Goal: Task Accomplishment & Management: Use online tool/utility

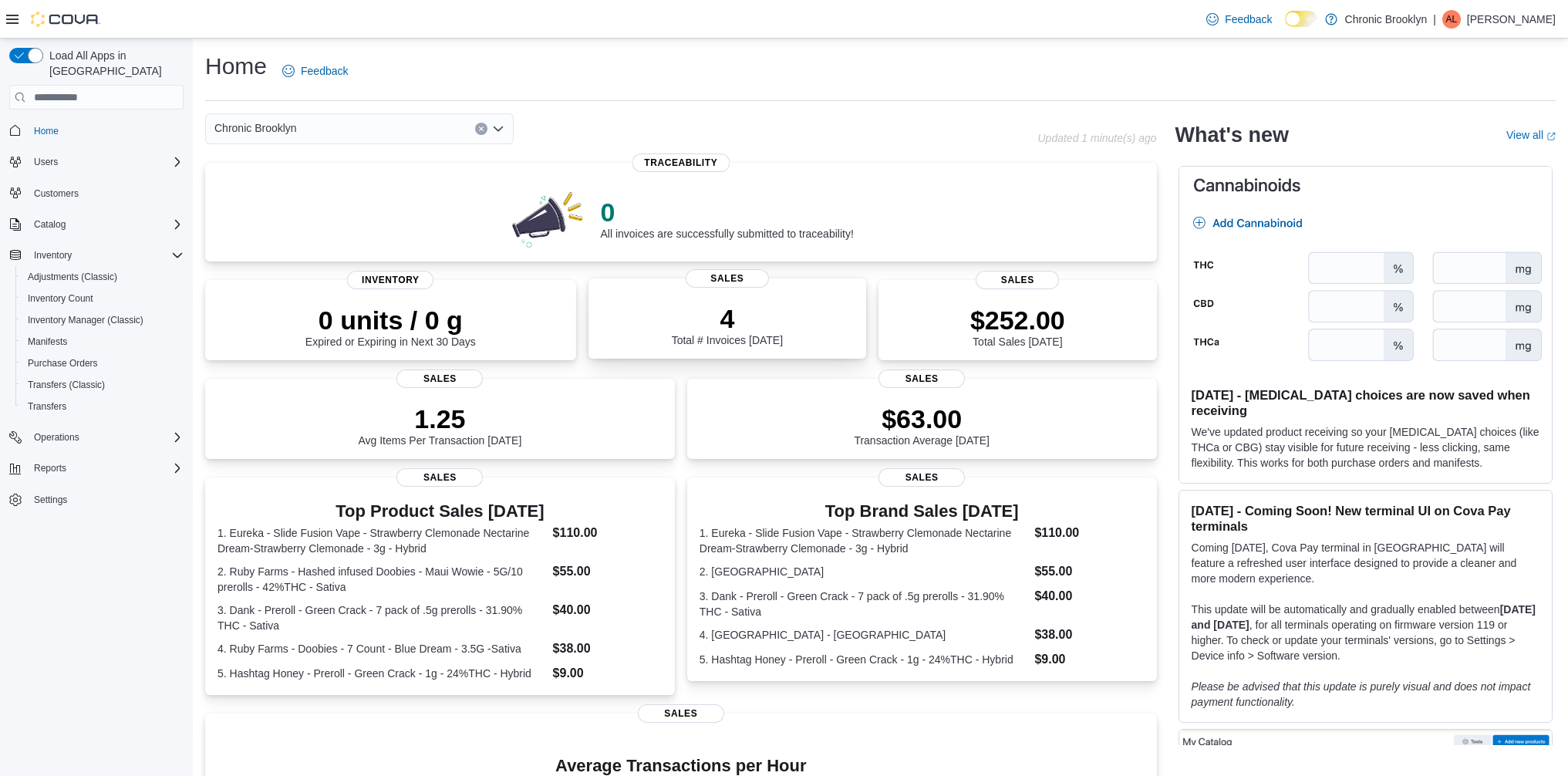
click at [773, 340] on div "4 Total # Invoices Today" at bounding box center [727, 325] width 111 height 43
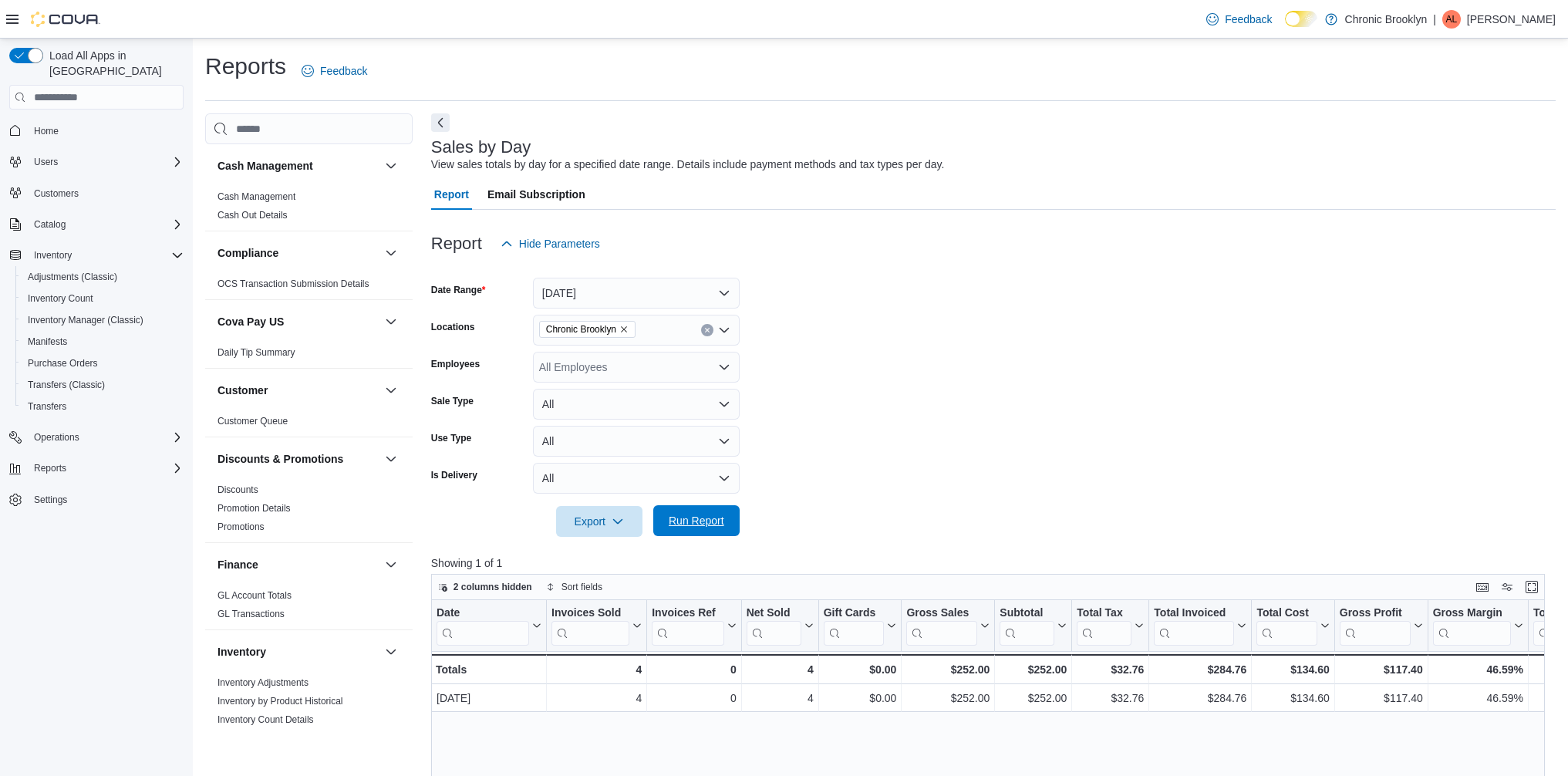
click at [718, 528] on span "Run Report" at bounding box center [696, 521] width 68 height 31
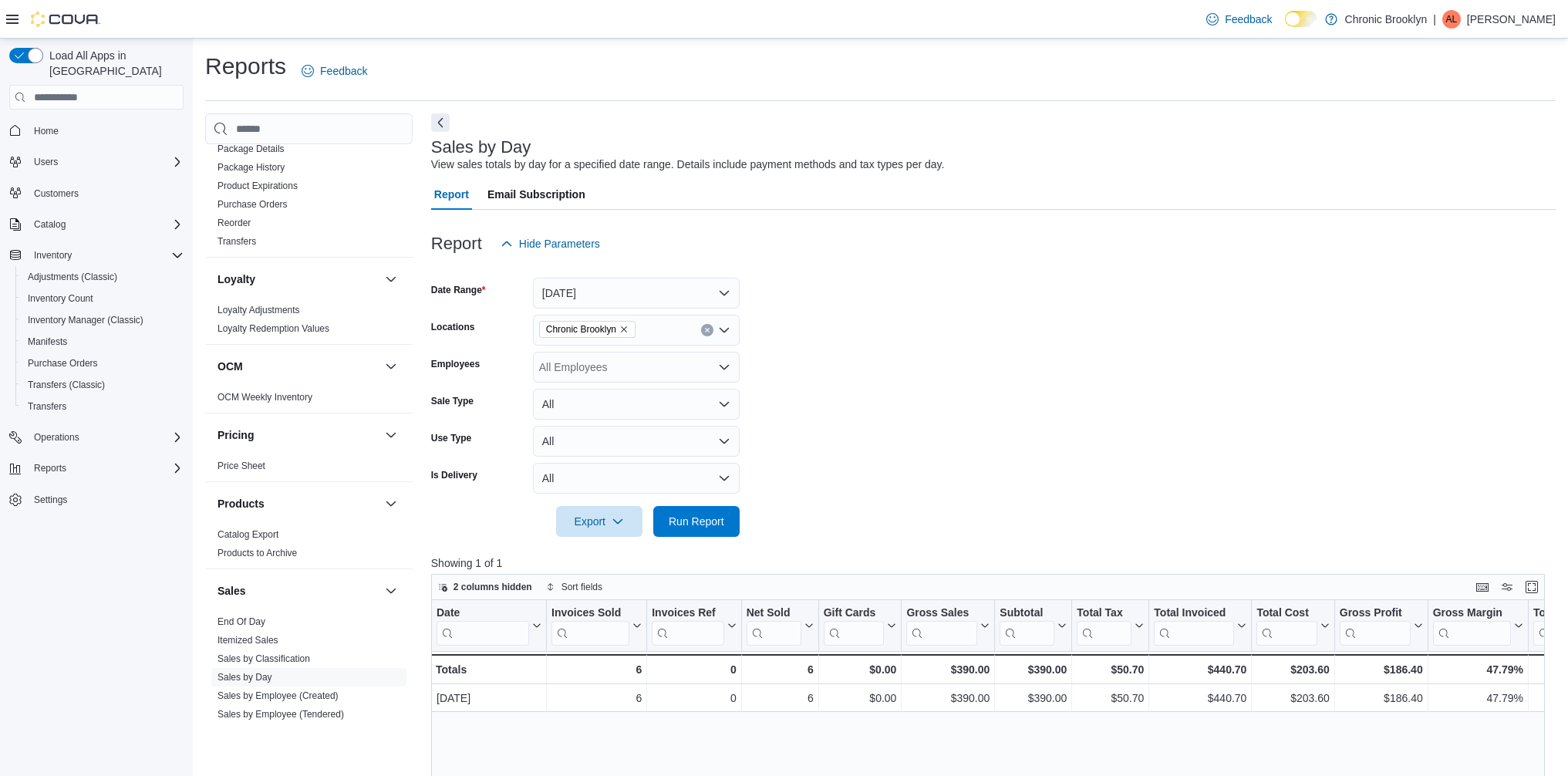
scroll to position [964, 0]
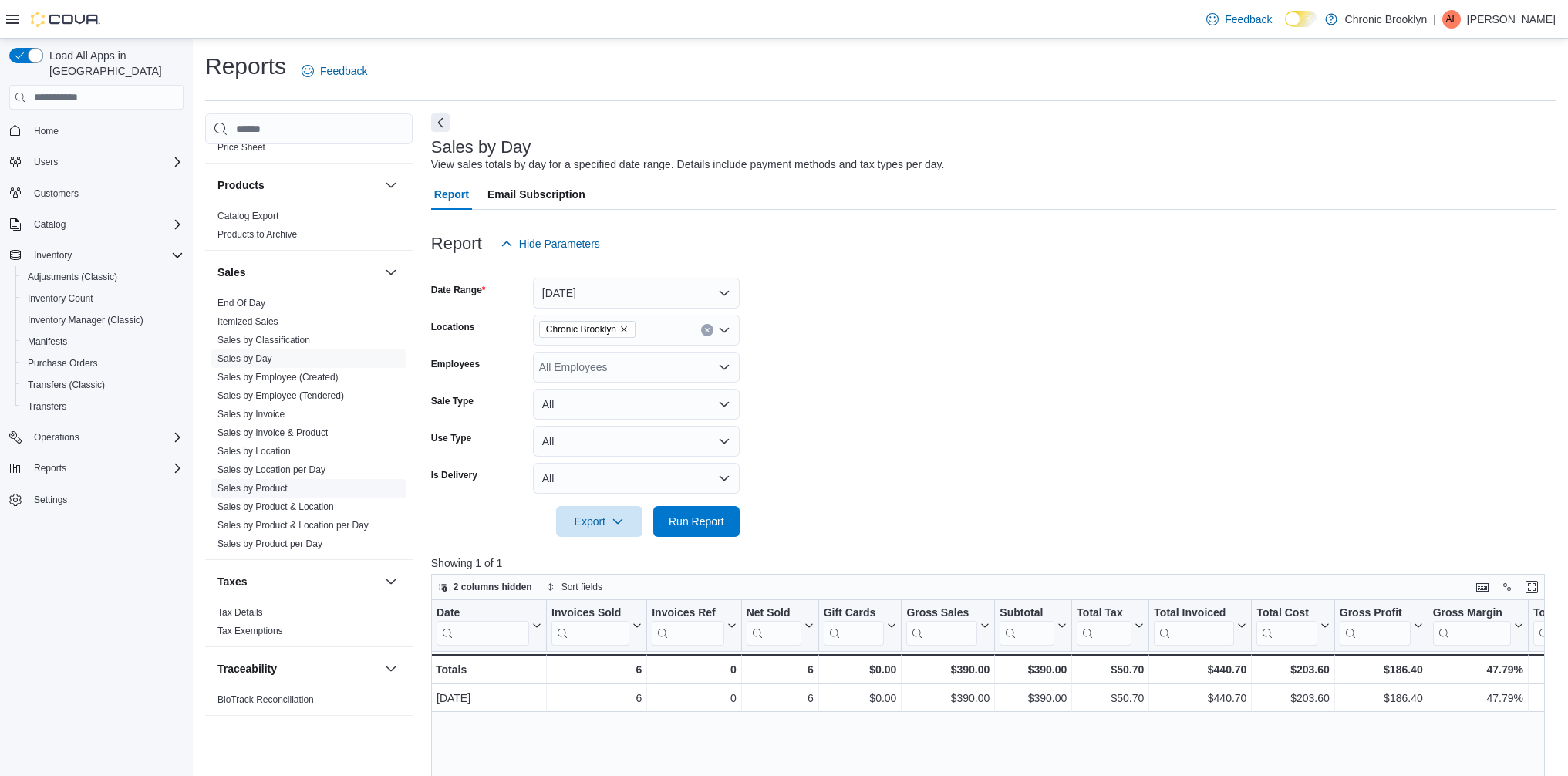
click at [288, 488] on link "Sales by Product" at bounding box center [253, 488] width 70 height 11
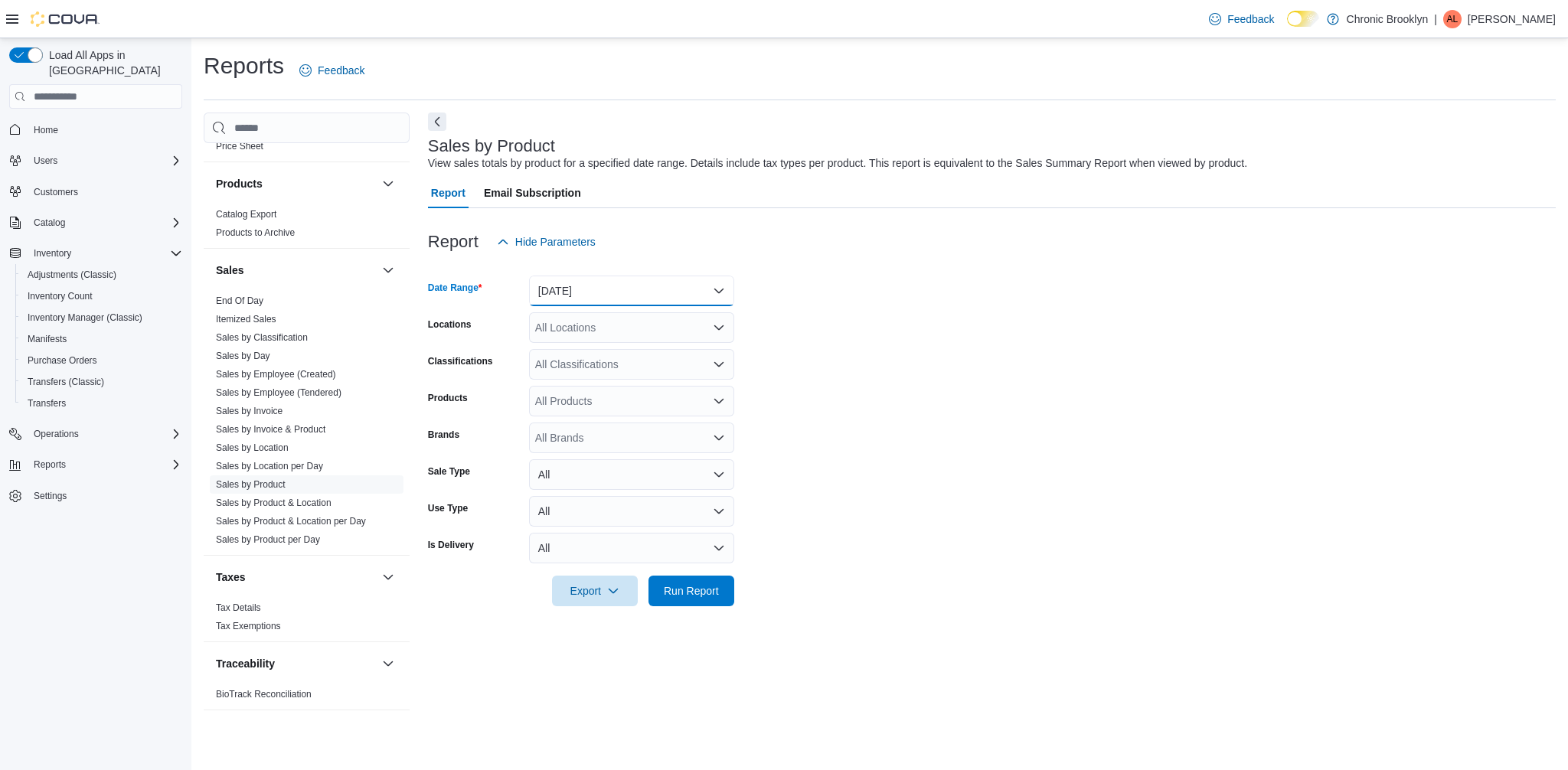
click at [599, 304] on button "Yesterday" at bounding box center [631, 291] width 205 height 31
click at [857, 275] on div at bounding box center [991, 267] width 1128 height 19
click at [724, 587] on span "Run Report" at bounding box center [690, 590] width 67 height 31
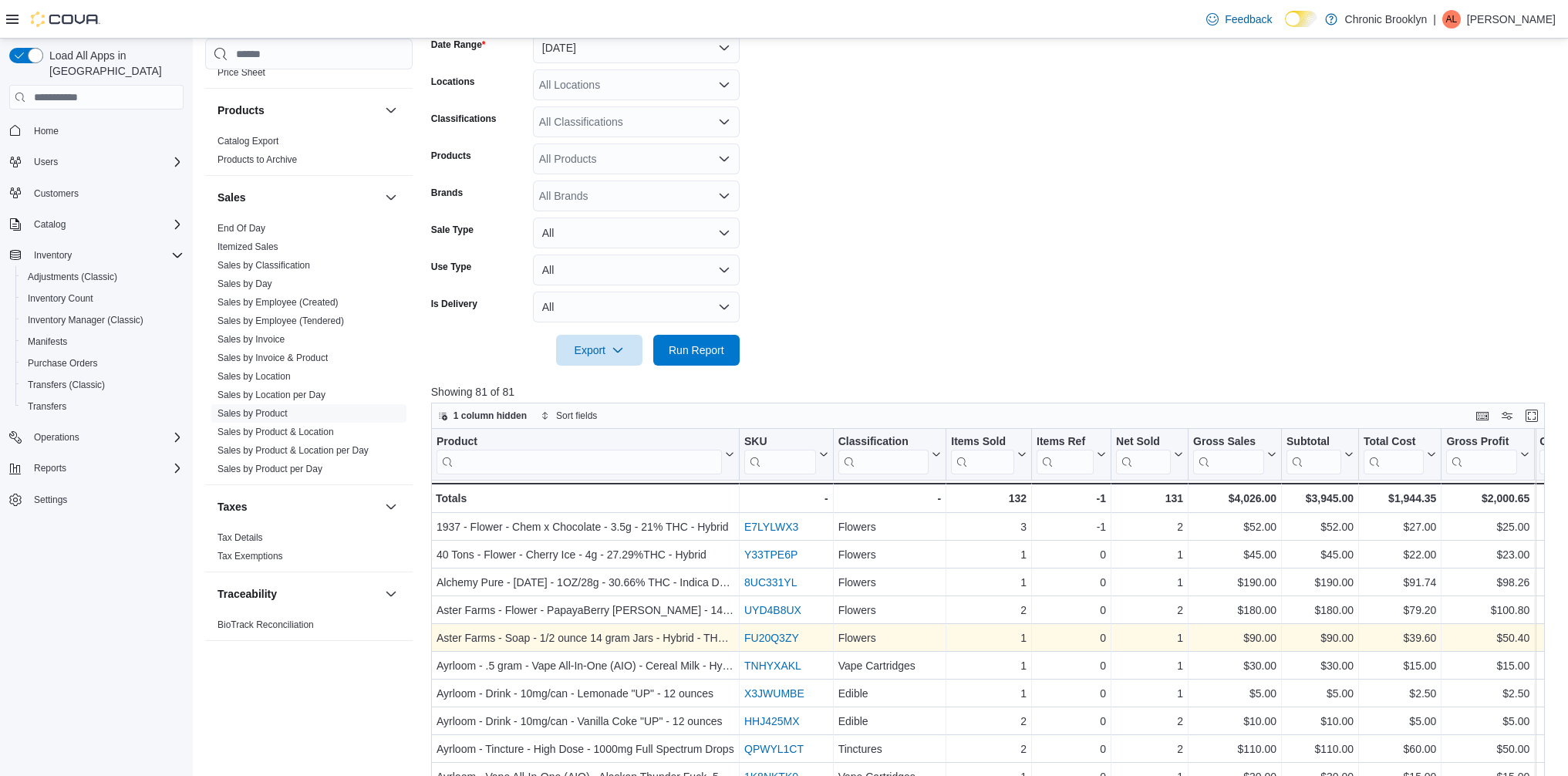
scroll to position [447, 0]
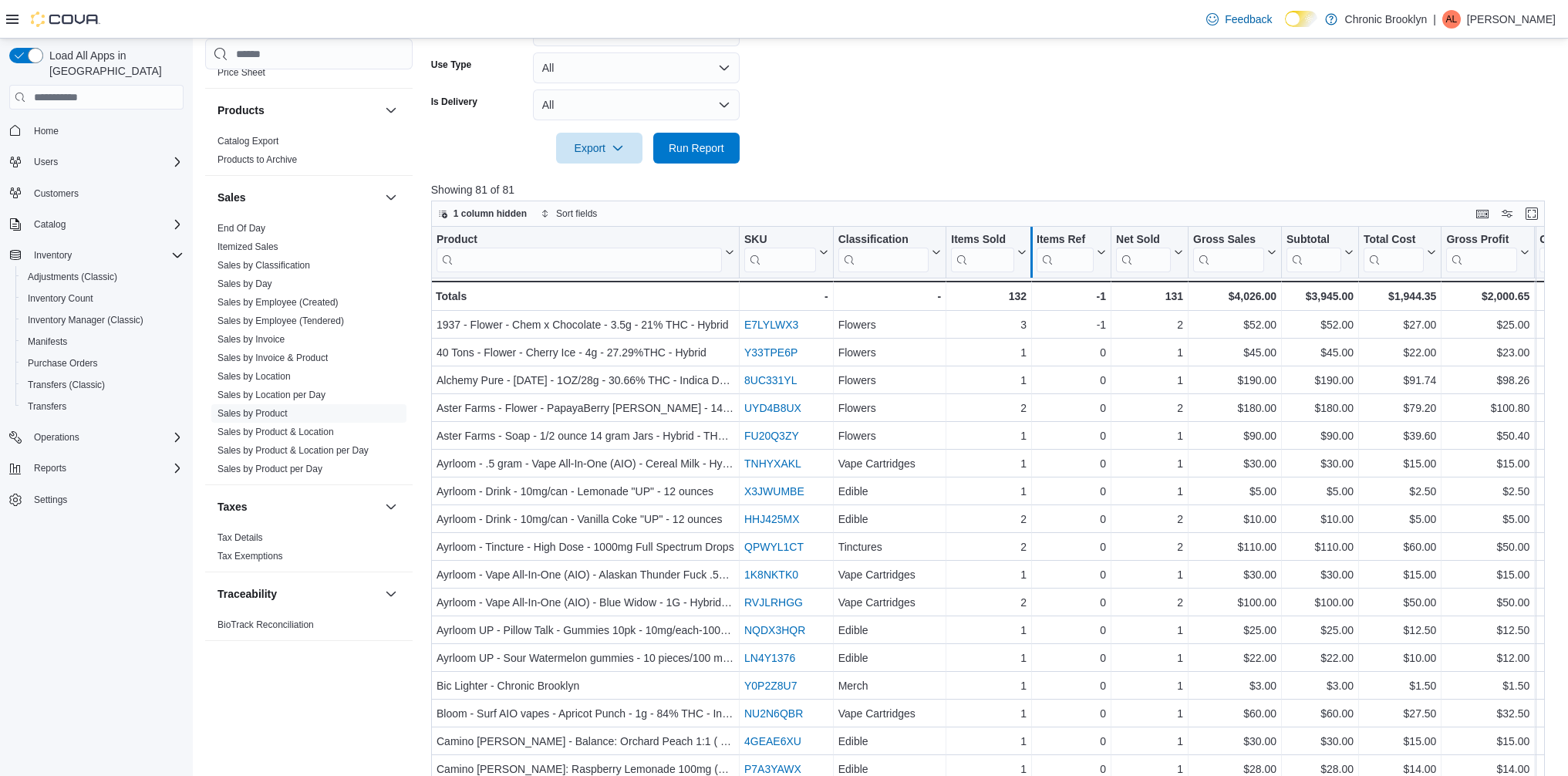
click at [1026, 260] on div at bounding box center [1032, 252] width 12 height 51
click at [1023, 258] on button "Items Sold" at bounding box center [989, 253] width 75 height 39
click at [1023, 326] on span "Sort High-Low" at bounding box center [996, 330] width 58 height 12
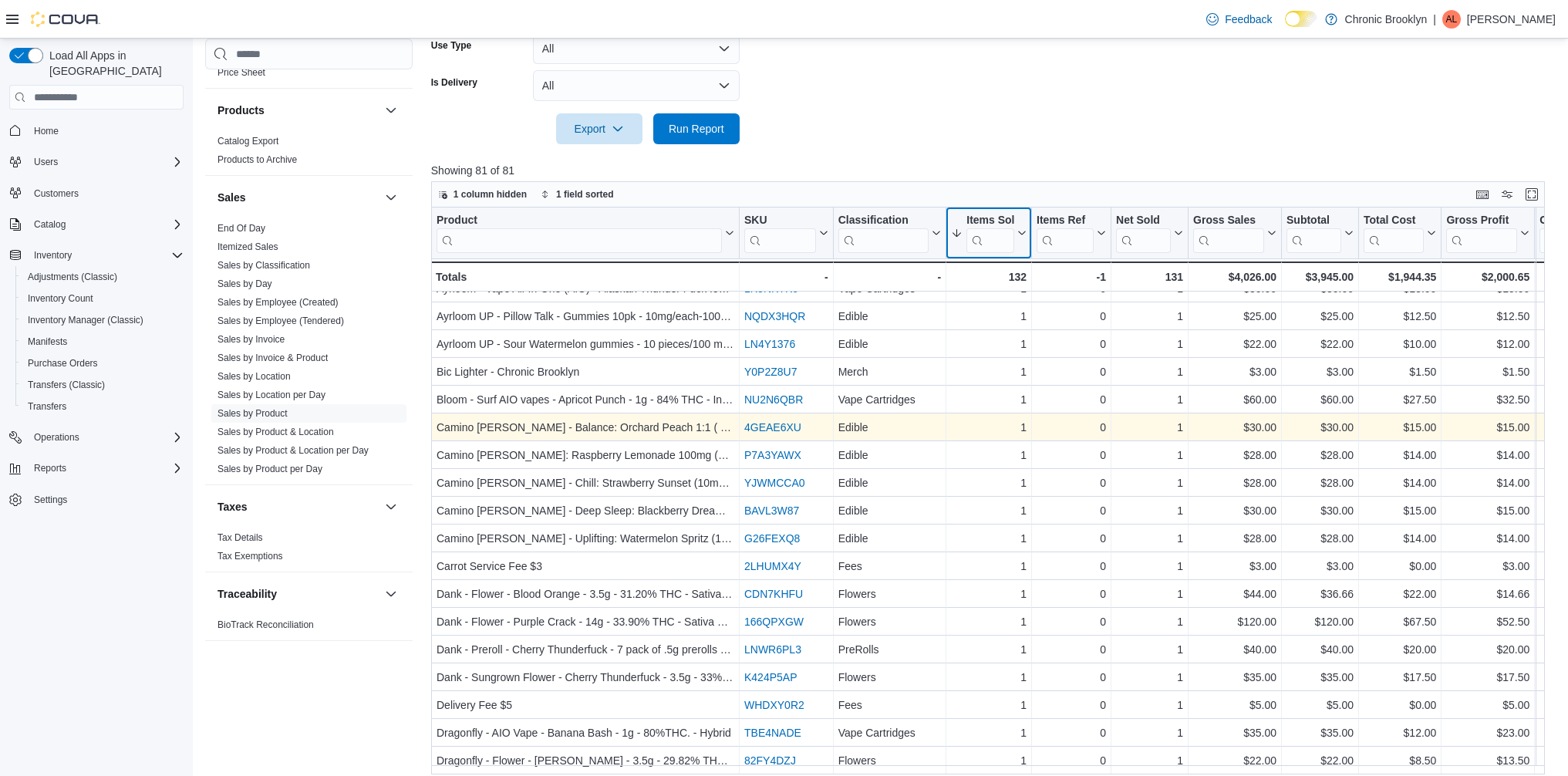
scroll to position [505, 0]
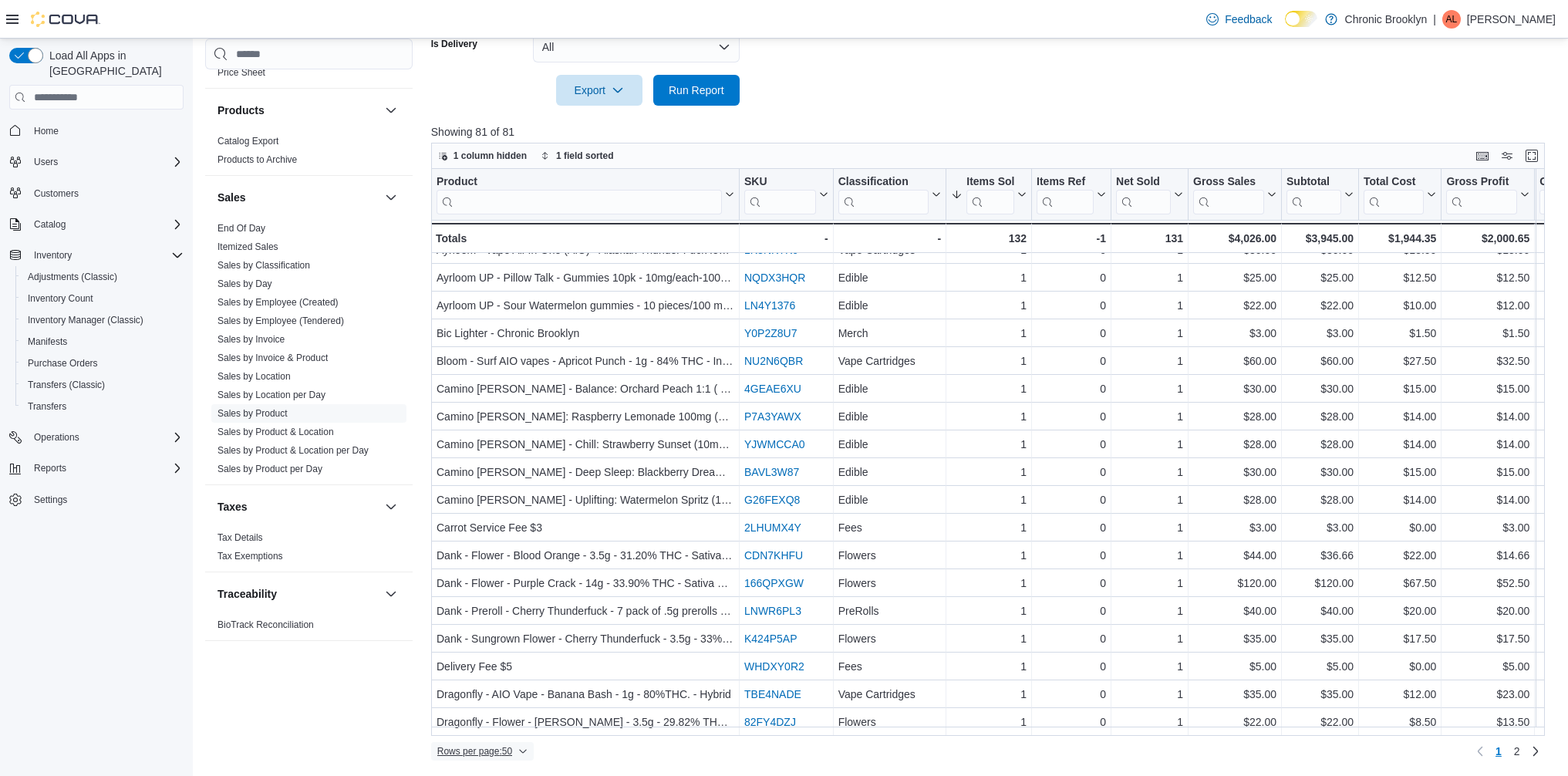
click at [500, 751] on span "Rows per page : 50" at bounding box center [475, 751] width 75 height 12
click at [500, 722] on span "100 rows" at bounding box center [508, 719] width 50 height 12
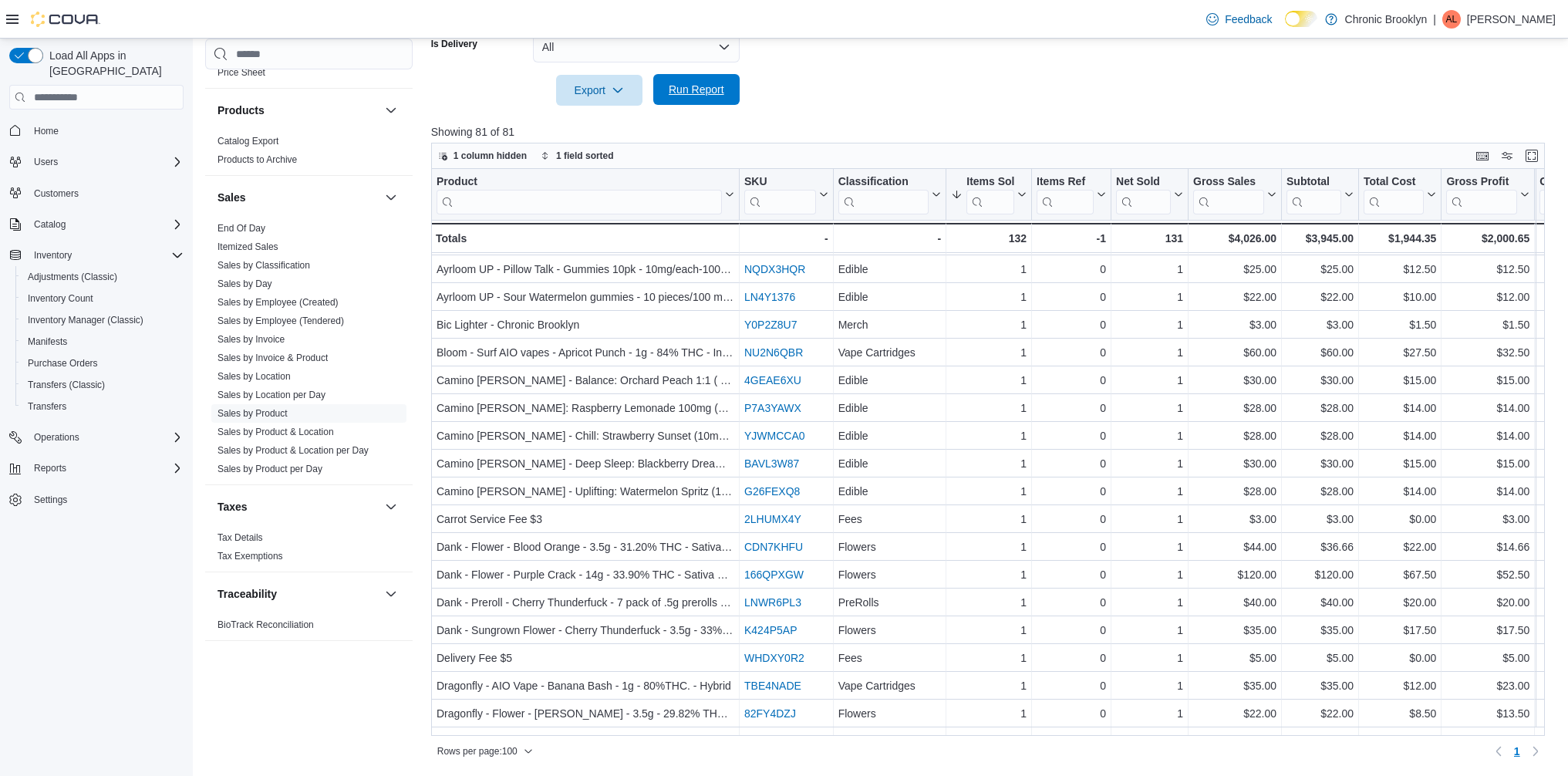
click at [701, 91] on span "Run Report" at bounding box center [697, 89] width 56 height 15
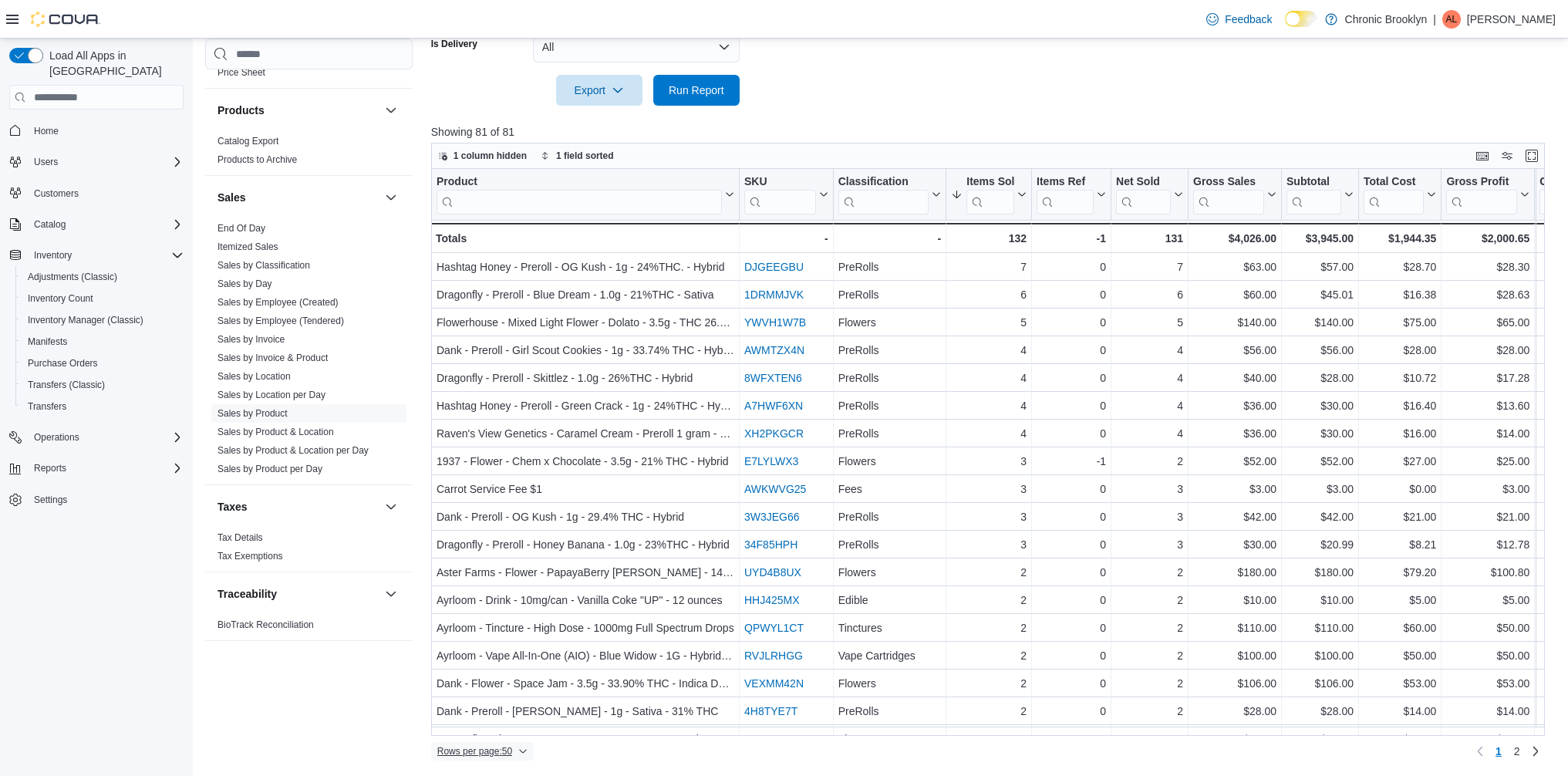
click at [512, 750] on span "Rows per page : 50" at bounding box center [475, 751] width 75 height 12
click at [508, 725] on span "100 rows" at bounding box center [508, 719] width 50 height 12
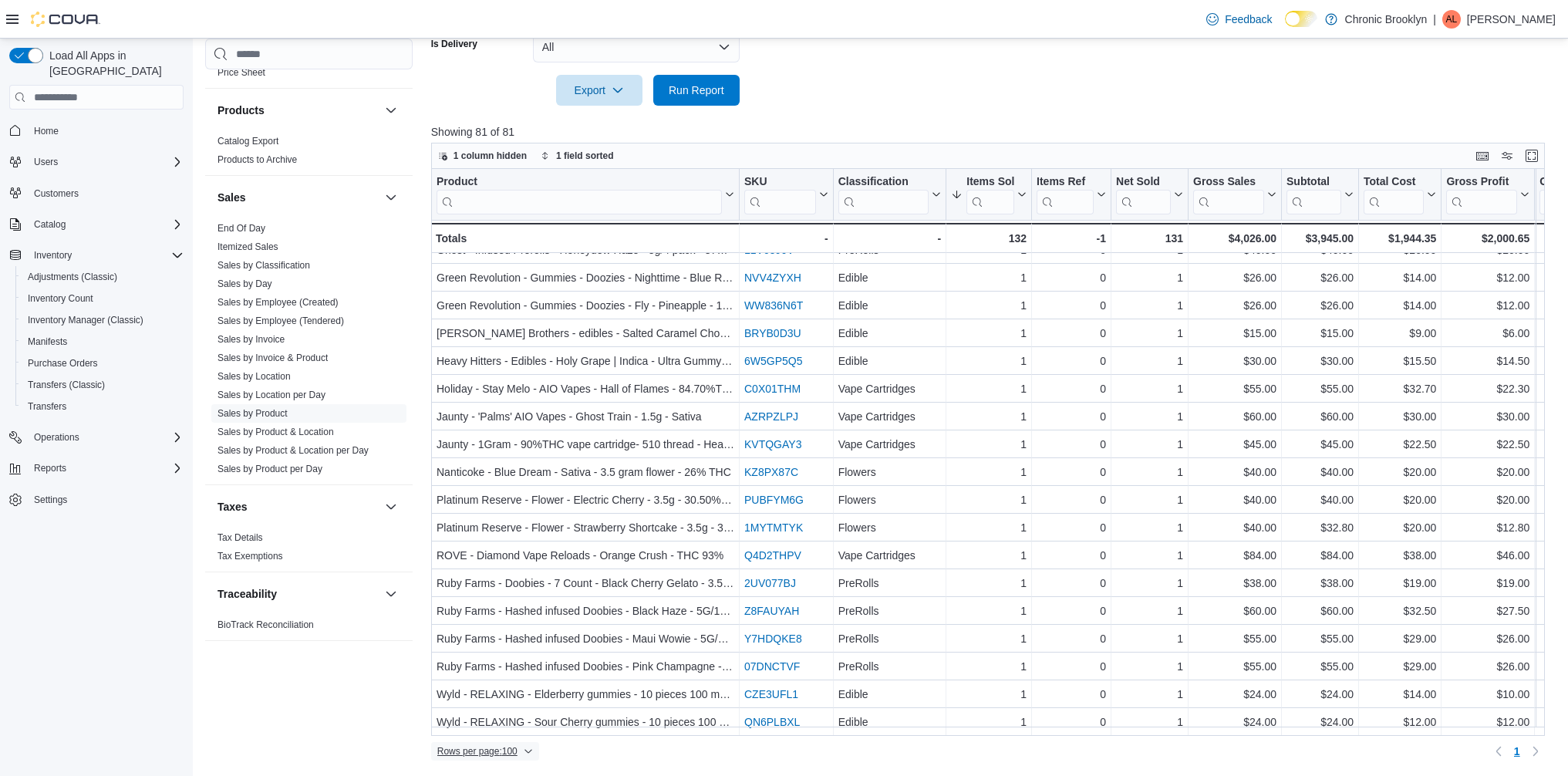
scroll to position [1775, 0]
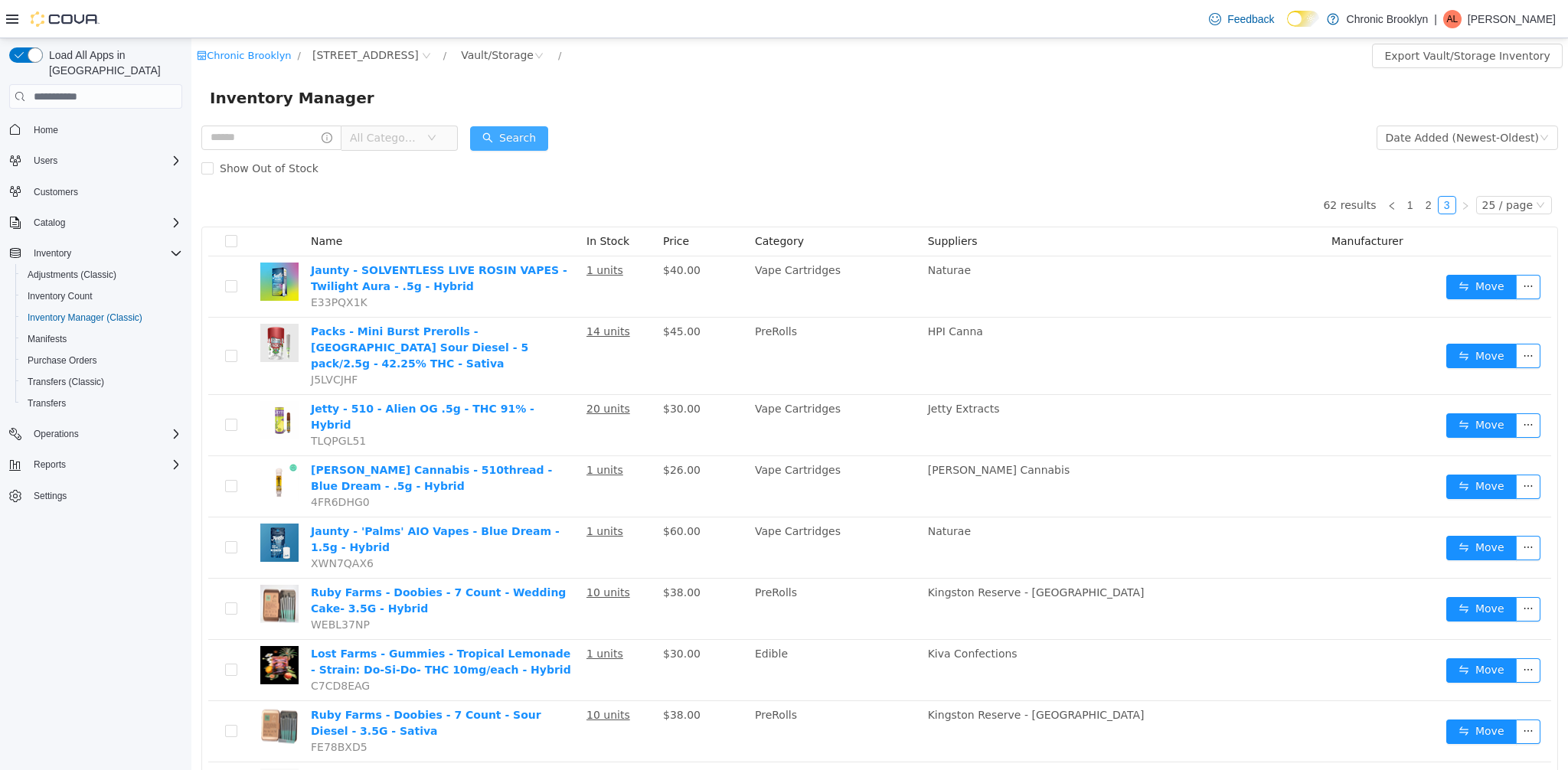
click at [534, 144] on button "Search" at bounding box center [509, 139] width 78 height 25
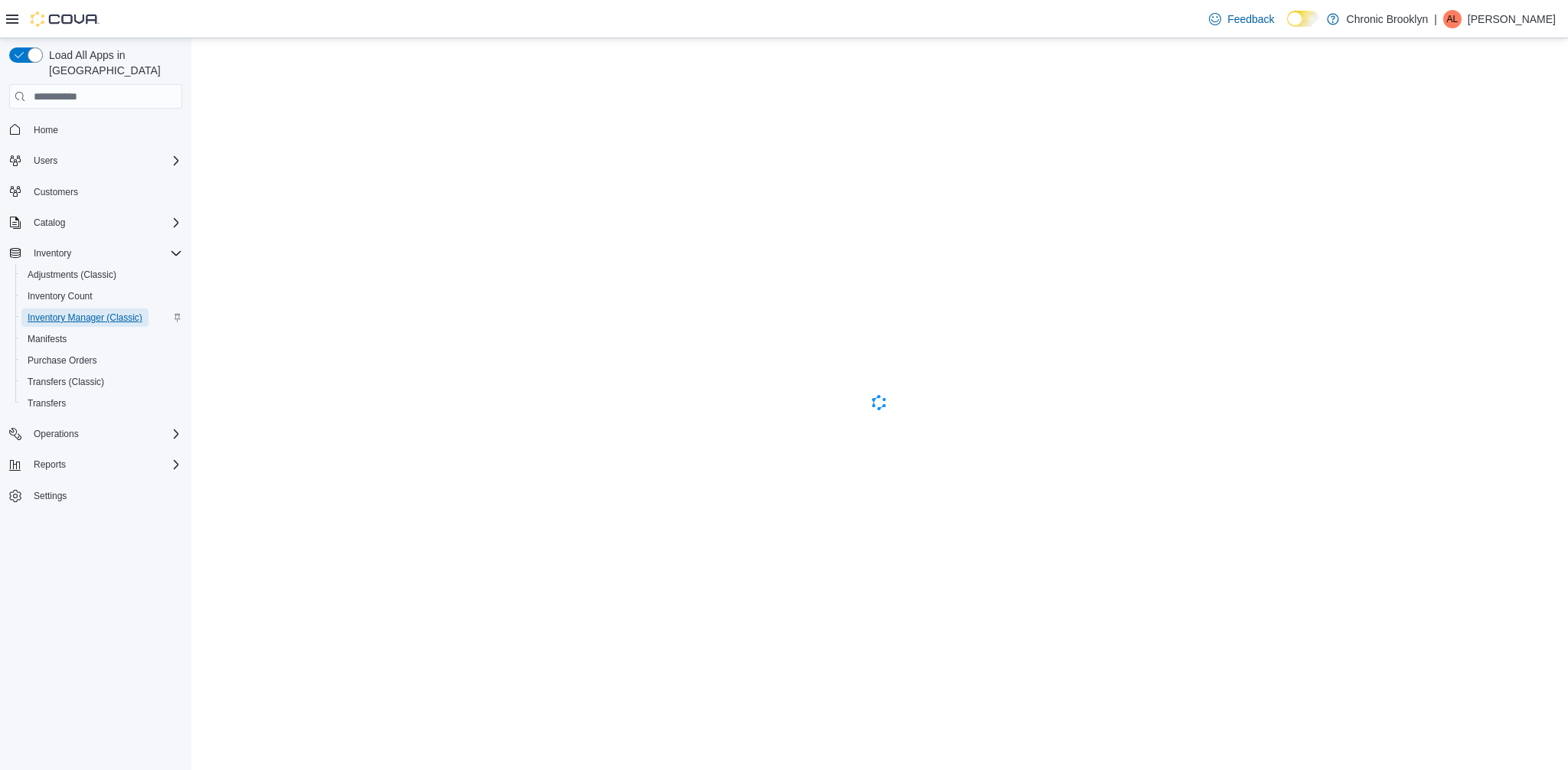
click at [91, 311] on span "Inventory Manager (Classic)" at bounding box center [84, 317] width 115 height 12
click at [92, 311] on span "Inventory Manager (Classic)" at bounding box center [84, 317] width 115 height 12
click at [94, 311] on span "Inventory Manager (Classic)" at bounding box center [84, 317] width 115 height 12
click at [134, 311] on span "Inventory Manager (Classic)" at bounding box center [84, 317] width 115 height 12
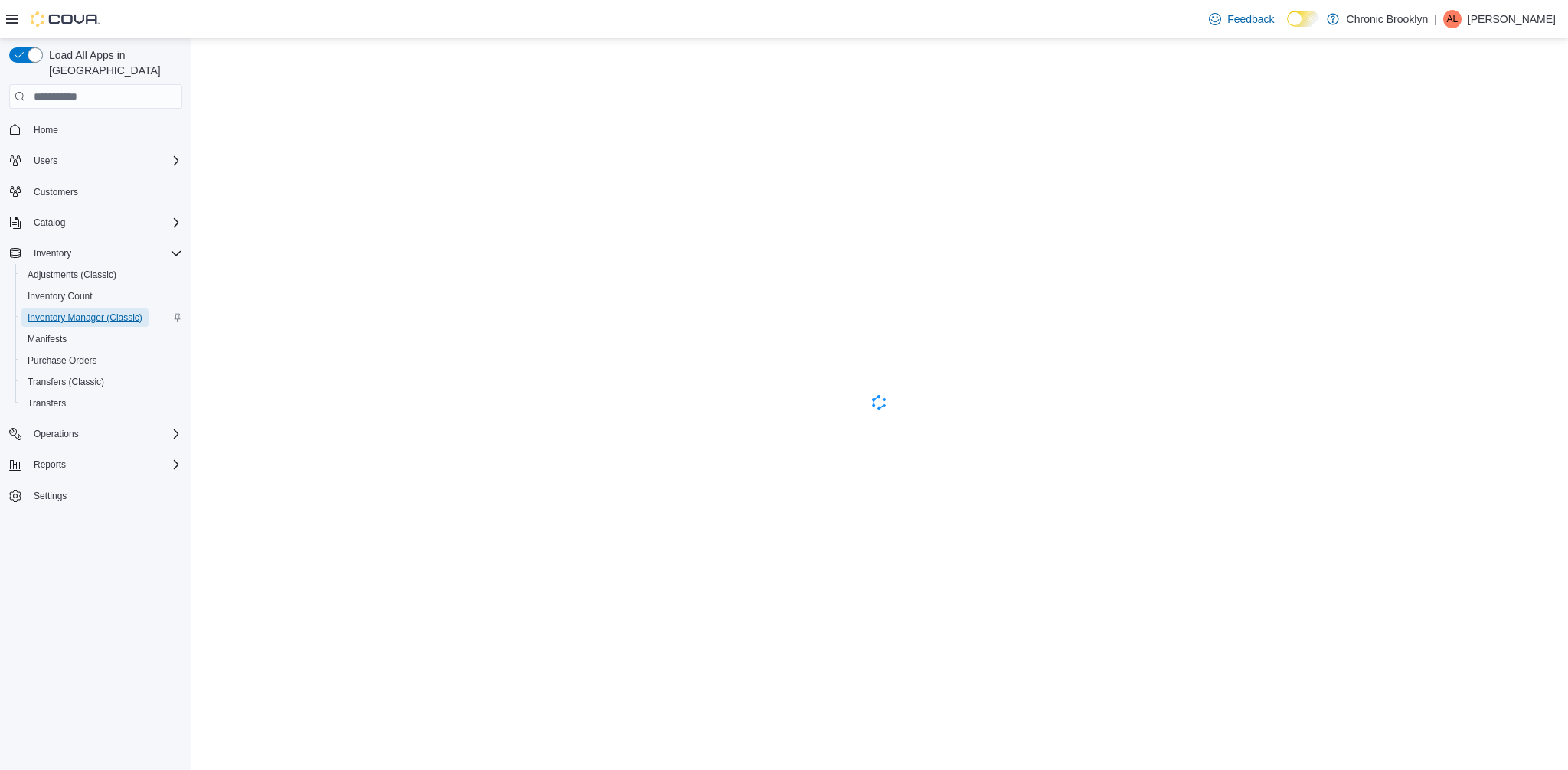
click at [133, 311] on span "Inventory Manager (Classic)" at bounding box center [84, 317] width 115 height 12
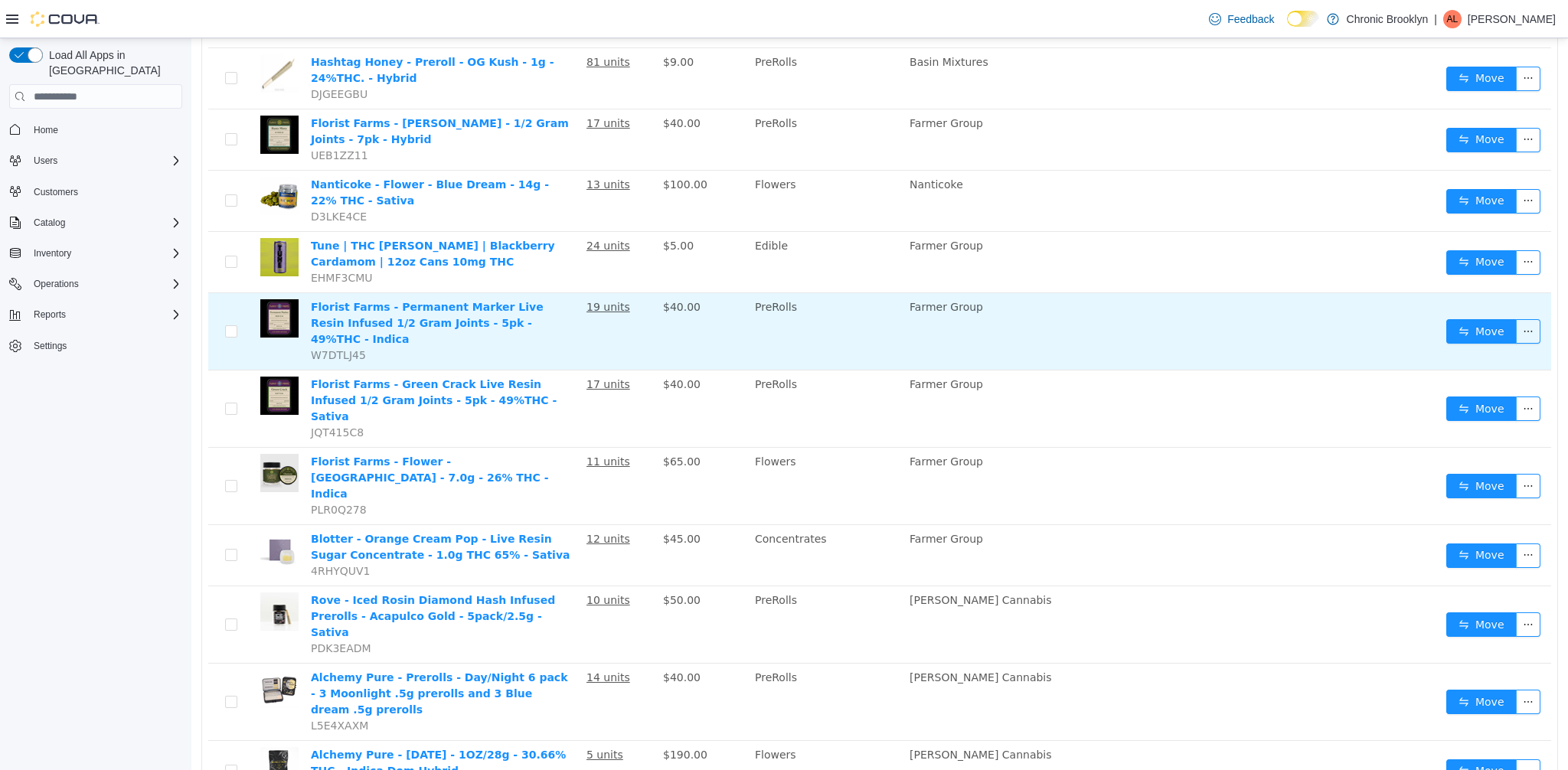
scroll to position [1157, 0]
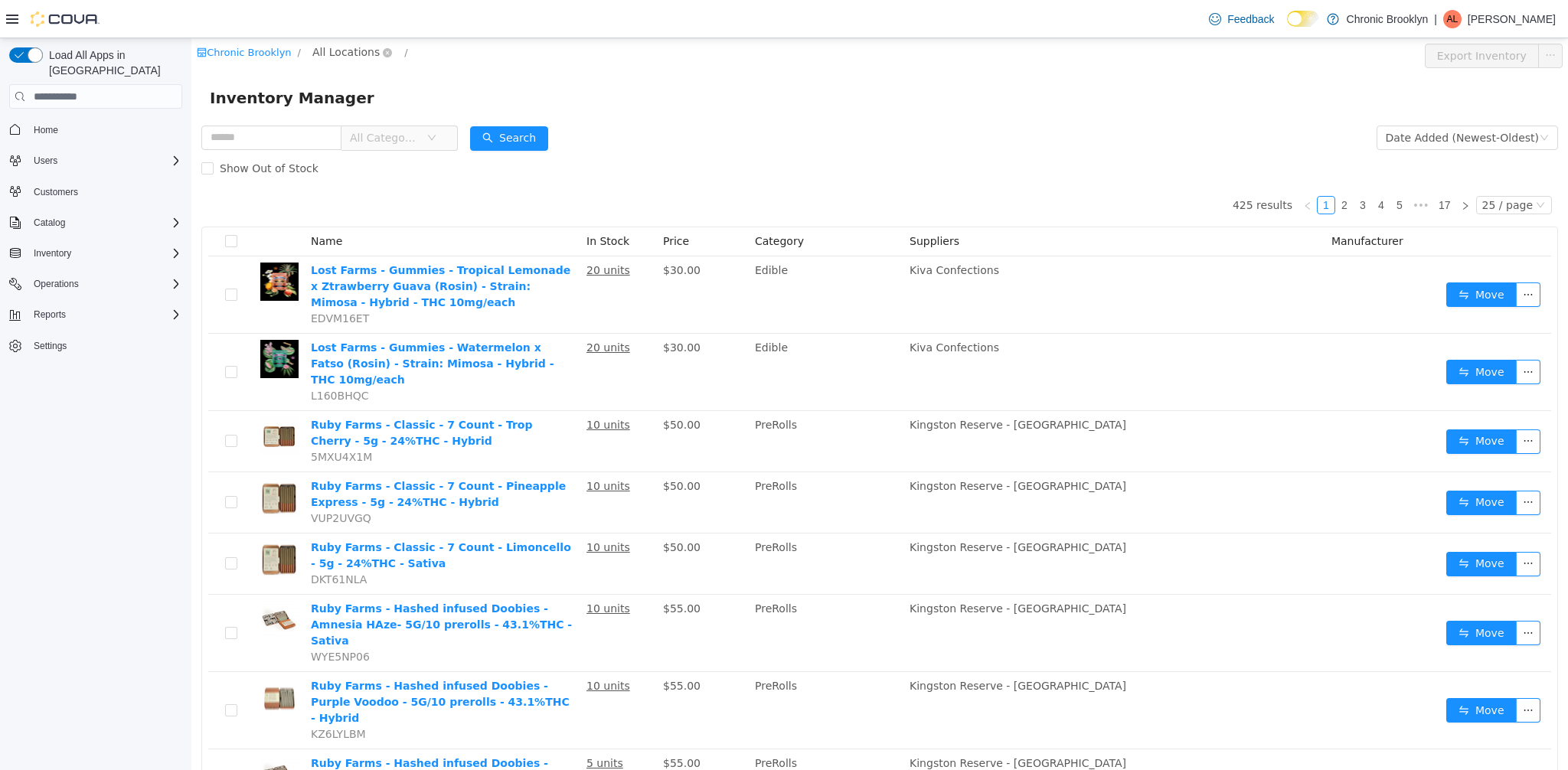
click at [319, 58] on span "All Locations" at bounding box center [345, 52] width 67 height 17
click at [365, 142] on span "[STREET_ADDRESS]" at bounding box center [396, 135] width 114 height 20
click at [461, 54] on div "All Rooms" at bounding box center [487, 54] width 53 height 23
click at [429, 142] on li "Vault/Storage" at bounding box center [449, 135] width 92 height 25
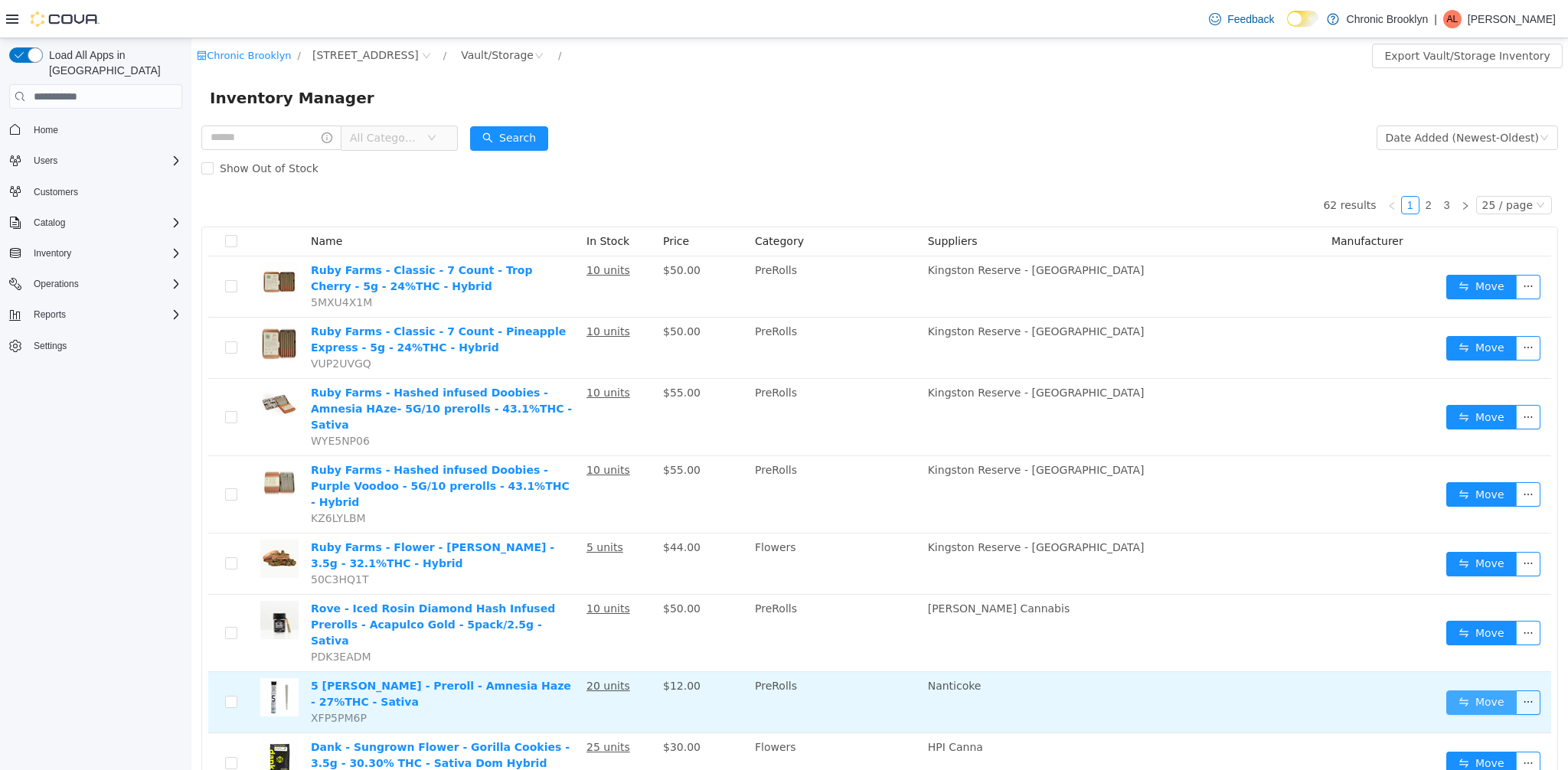
click at [1453, 690] on button "Move" at bounding box center [1481, 702] width 71 height 25
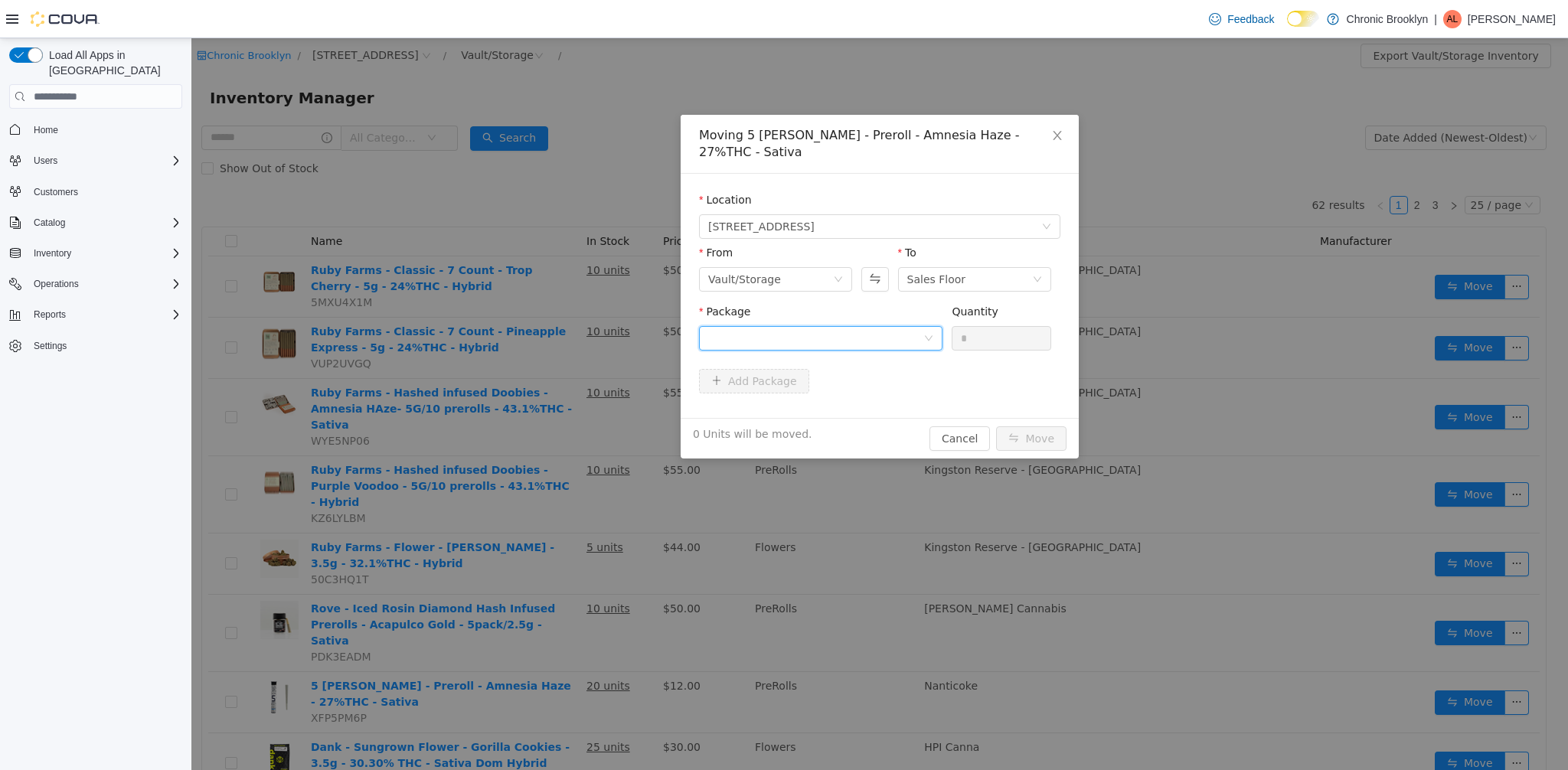
click at [855, 327] on div at bounding box center [815, 337] width 215 height 23
click at [959, 422] on div "Moving 5 Boros - Preroll - Amnesia Haze - 27%THC - Sativa Location 483 3rd Ave …" at bounding box center [879, 286] width 398 height 343
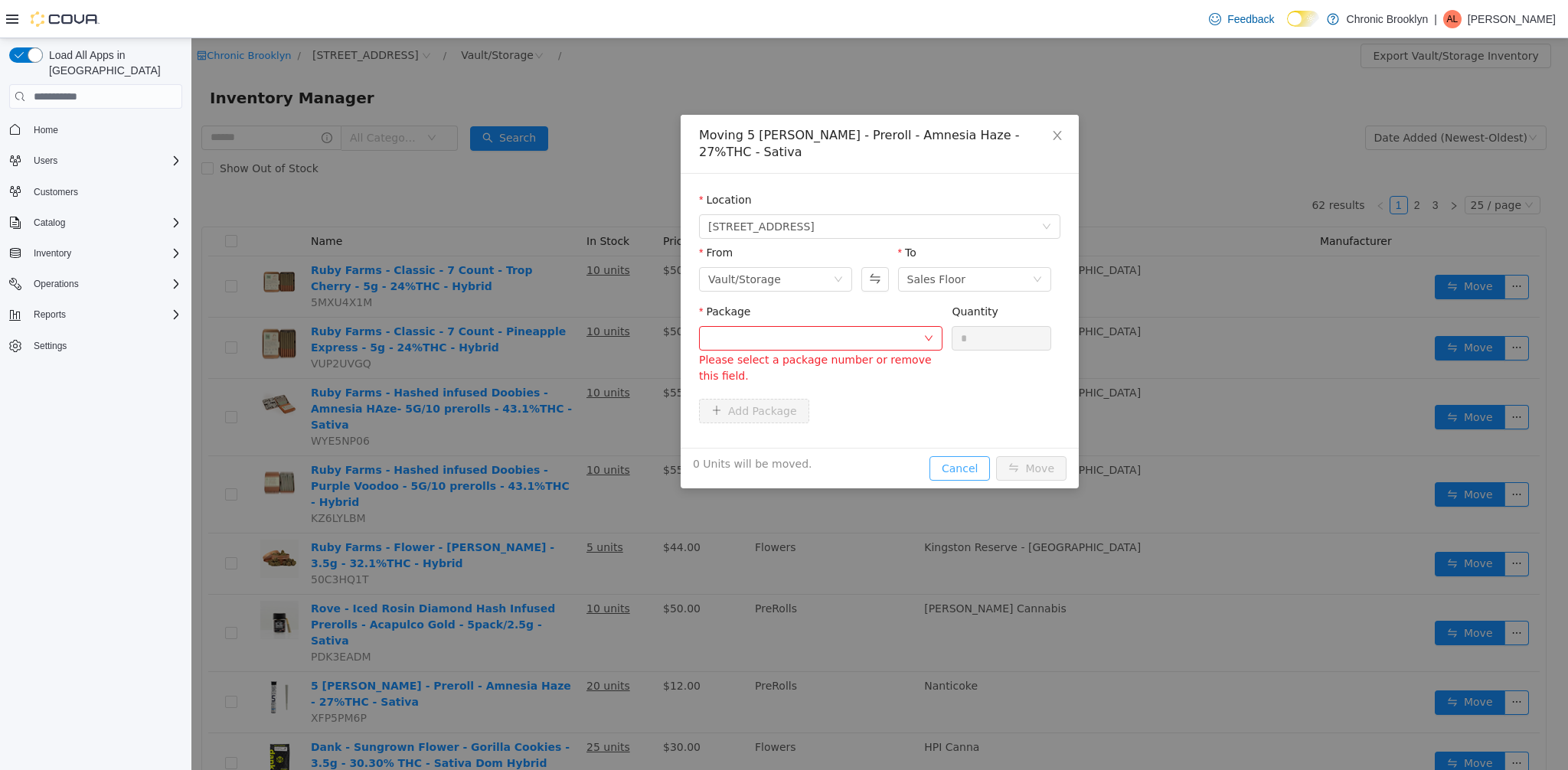
click at [959, 456] on button "Cancel" at bounding box center [959, 468] width 60 height 25
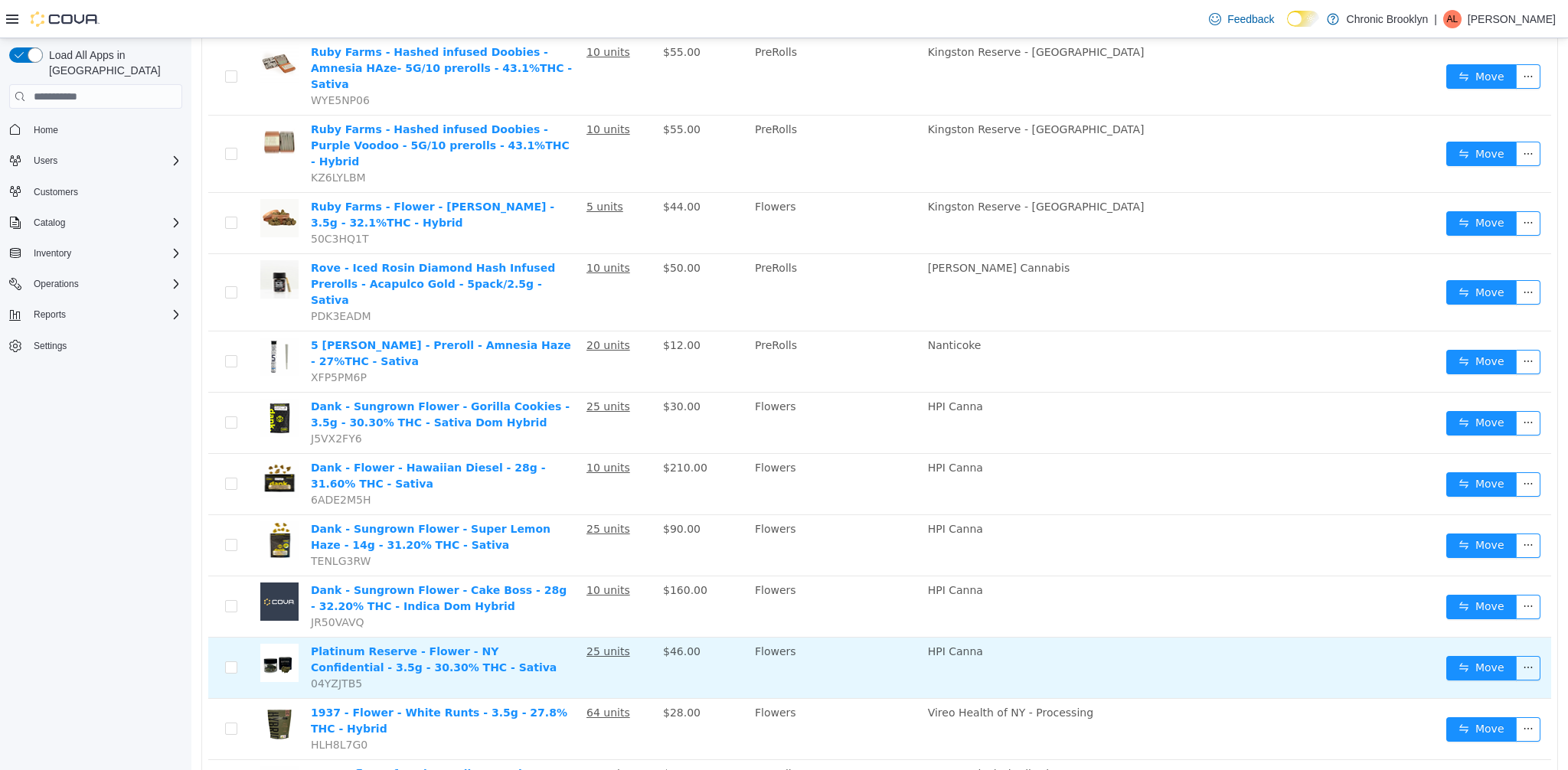
scroll to position [443, 0]
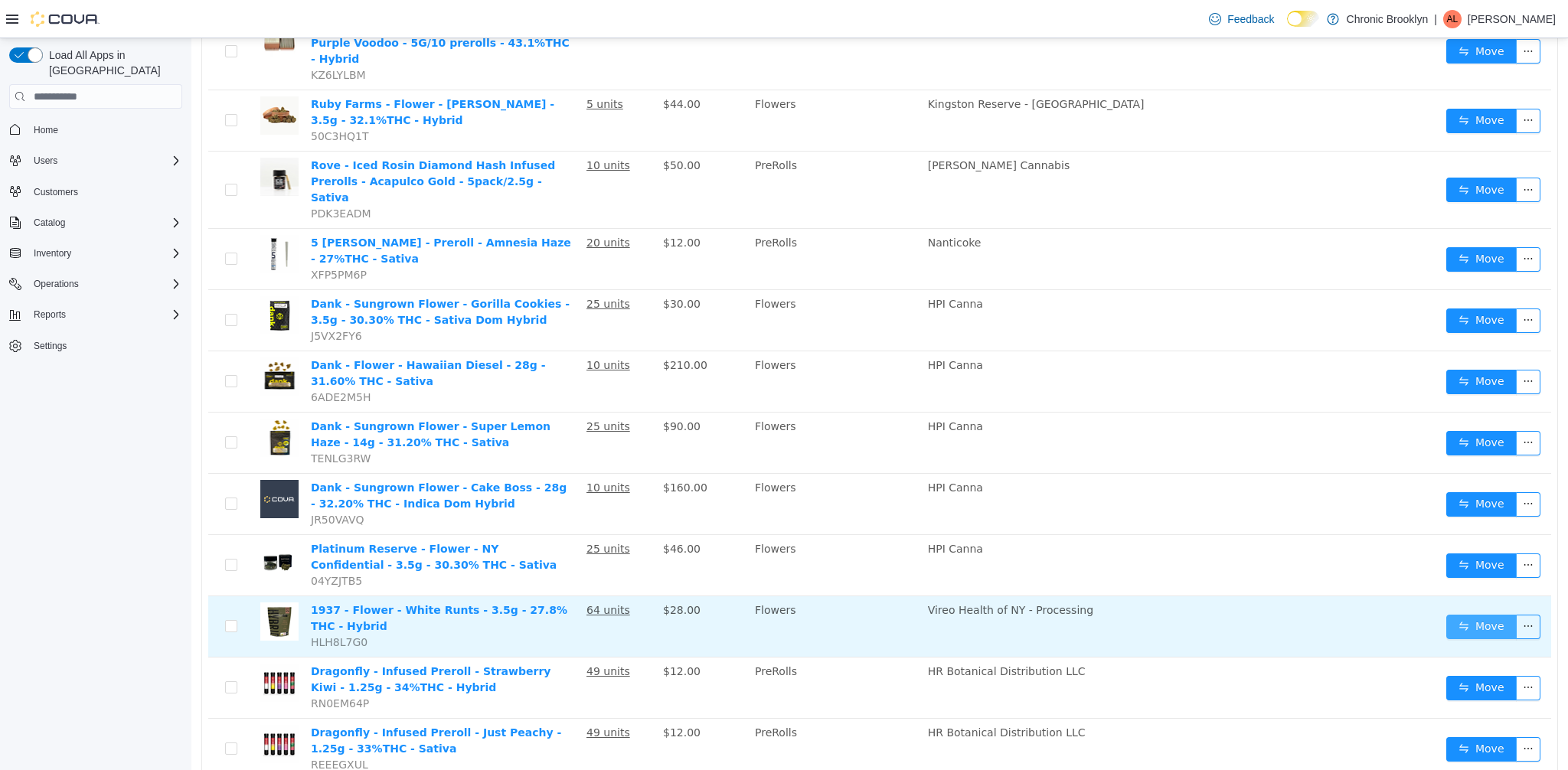
click at [1453, 614] on button "Move" at bounding box center [1481, 626] width 71 height 25
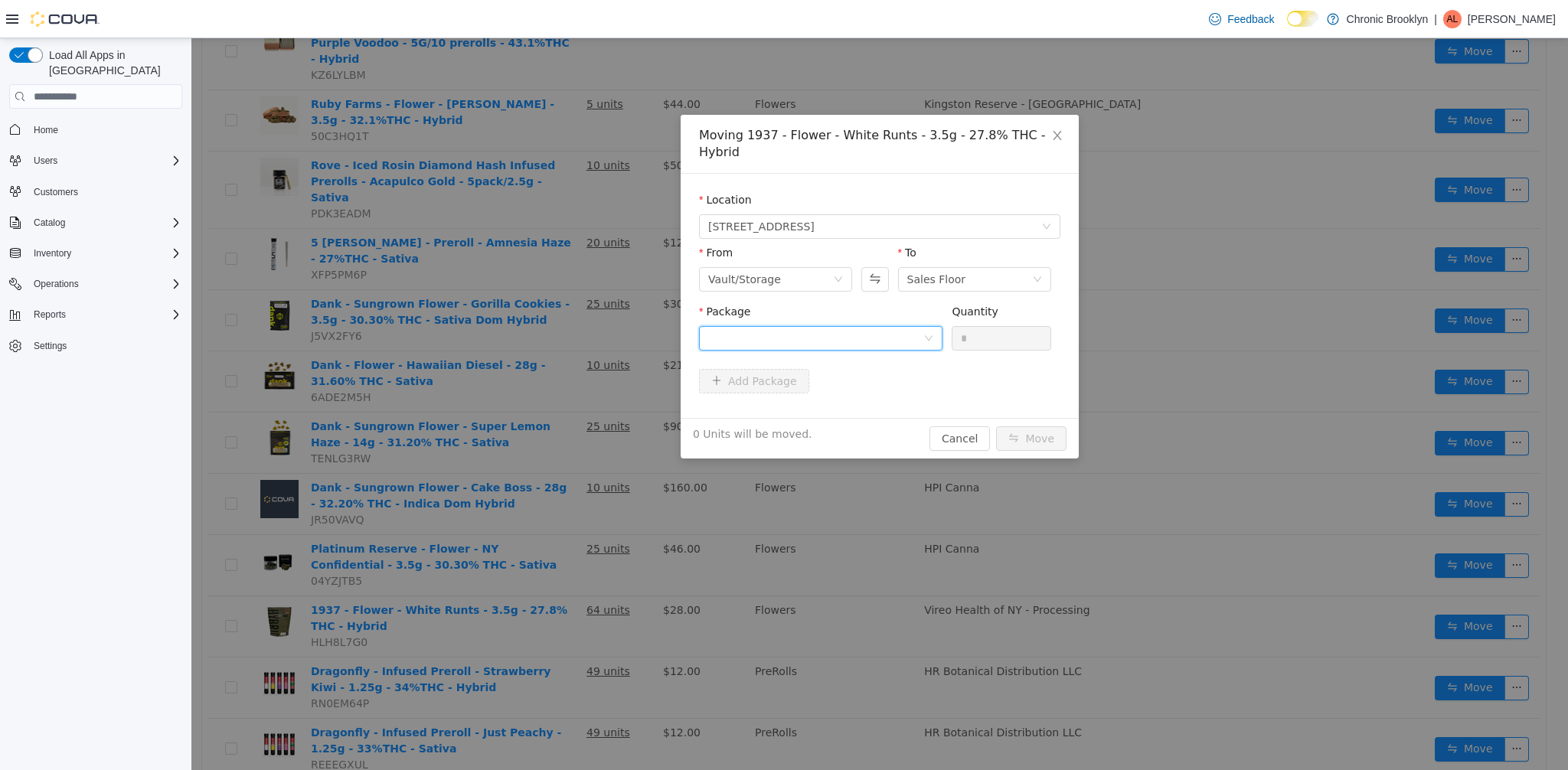
click at [864, 349] on div at bounding box center [821, 338] width 243 height 25
click at [831, 411] on li "H251WF Quantity : 64 Units" at bounding box center [821, 402] width 243 height 42
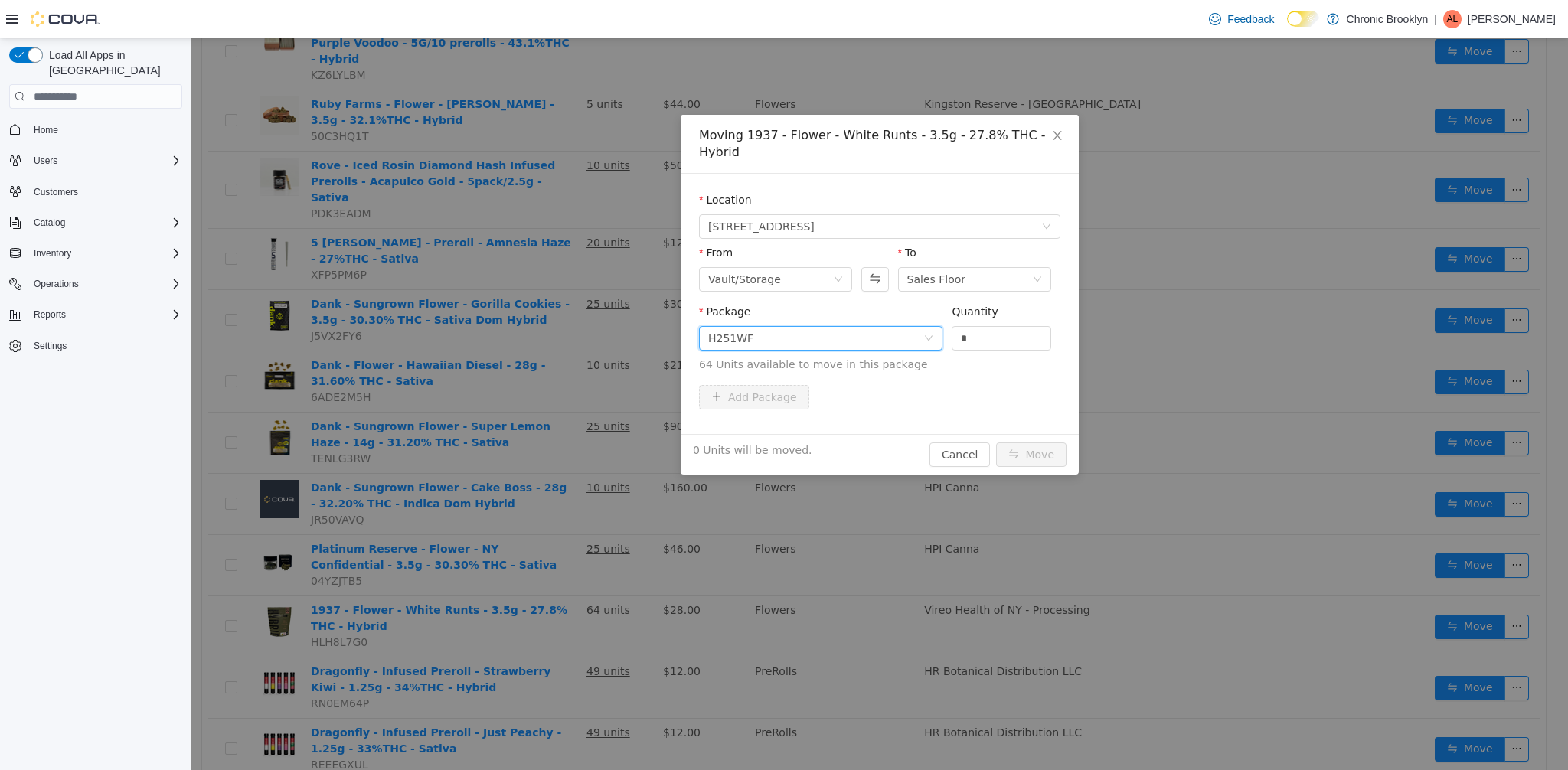
drag, startPoint x: 964, startPoint y: 347, endPoint x: 924, endPoint y: 351, distance: 40.2
click at [931, 351] on span "Package H251WF Quantity * 64 Units available to move in this package" at bounding box center [879, 338] width 361 height 67
drag, startPoint x: 997, startPoint y: 338, endPoint x: 920, endPoint y: 332, distance: 77.2
click at [944, 337] on div "Package H251WF Quantity * 64 Units available to move in this package" at bounding box center [879, 337] width 361 height 69
type input "**"
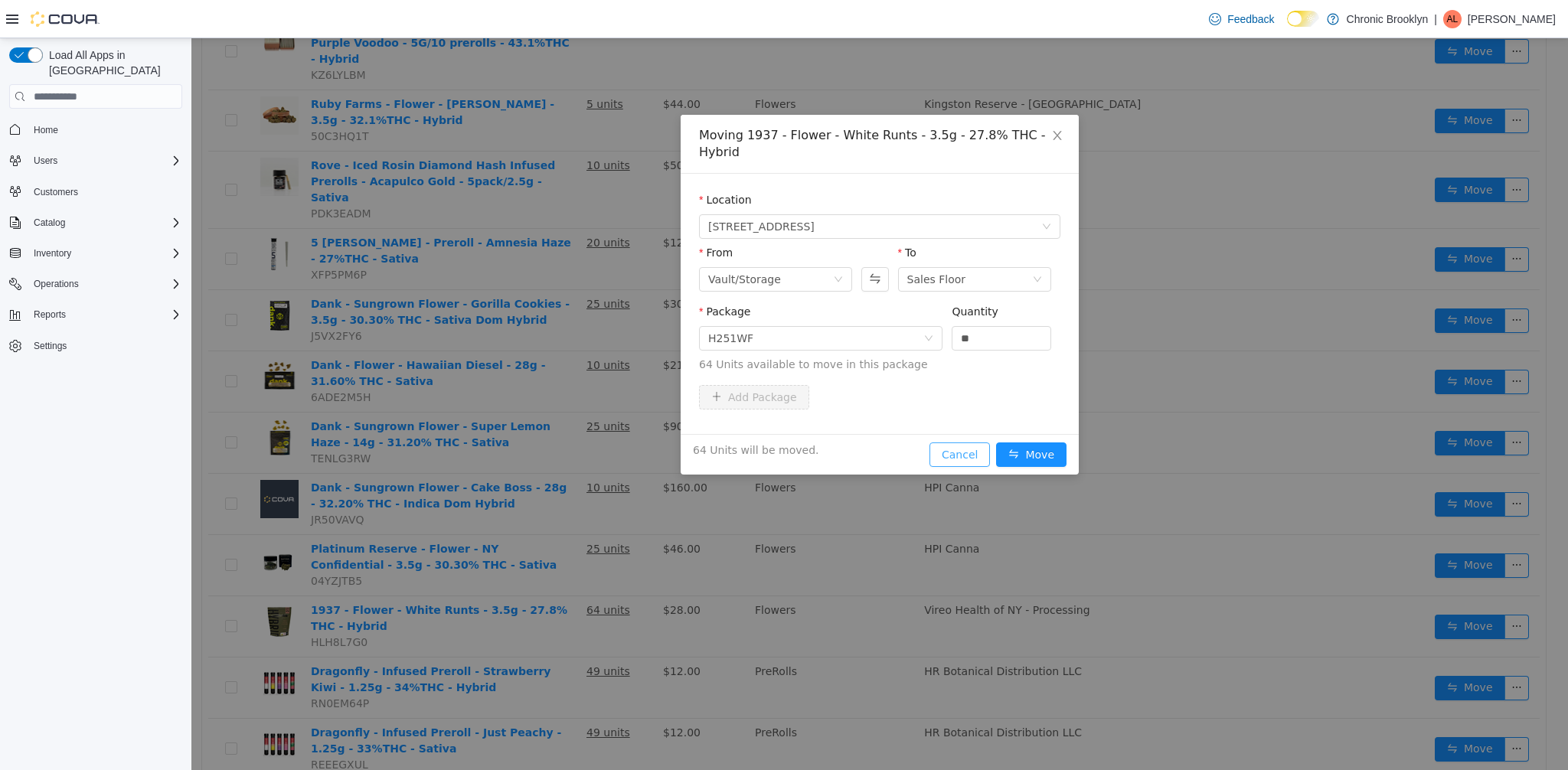
click at [943, 456] on button "Cancel" at bounding box center [959, 454] width 60 height 25
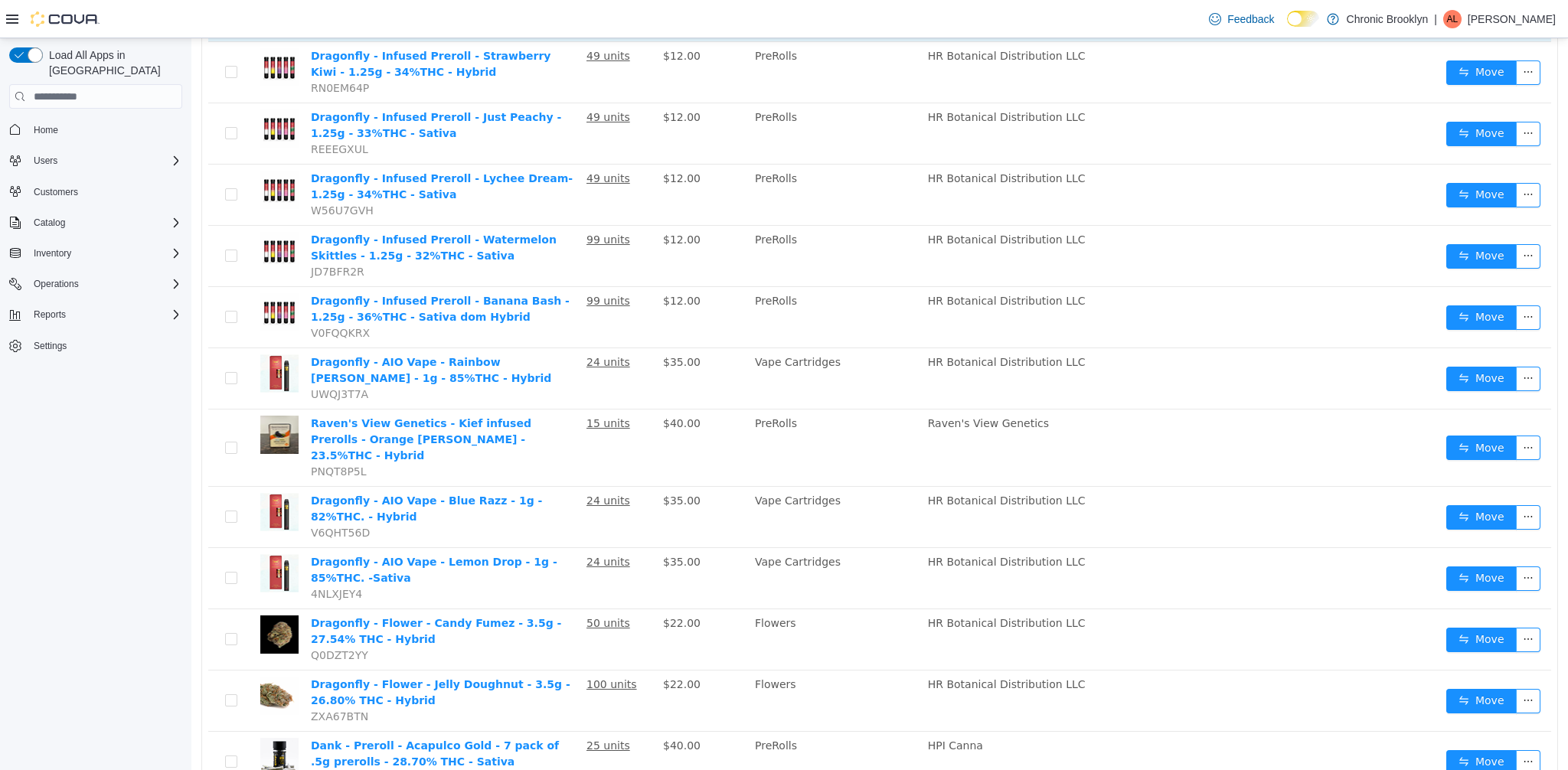
scroll to position [1061, 0]
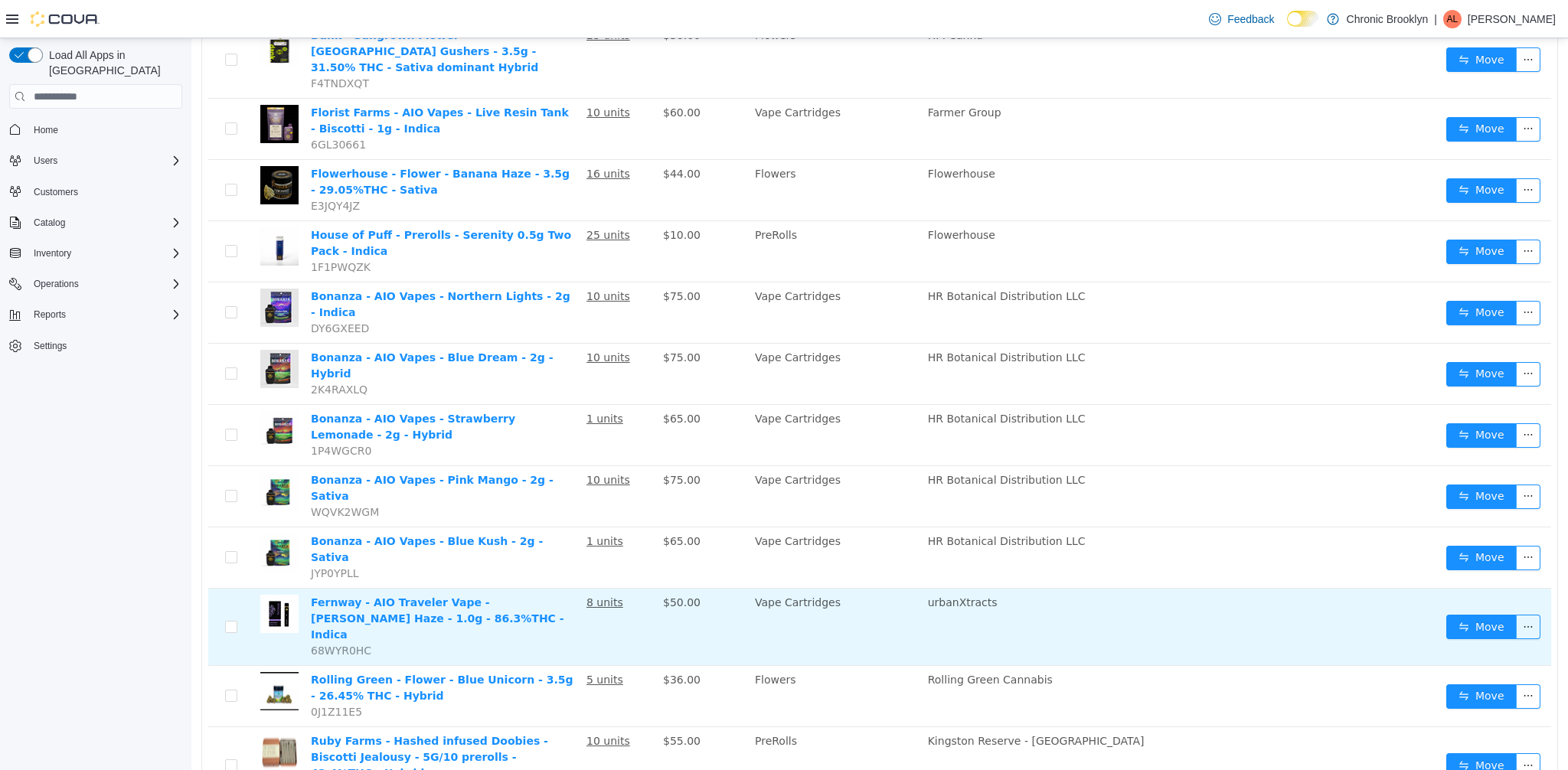
scroll to position [100, 0]
